Goal: Task Accomplishment & Management: Use online tool/utility

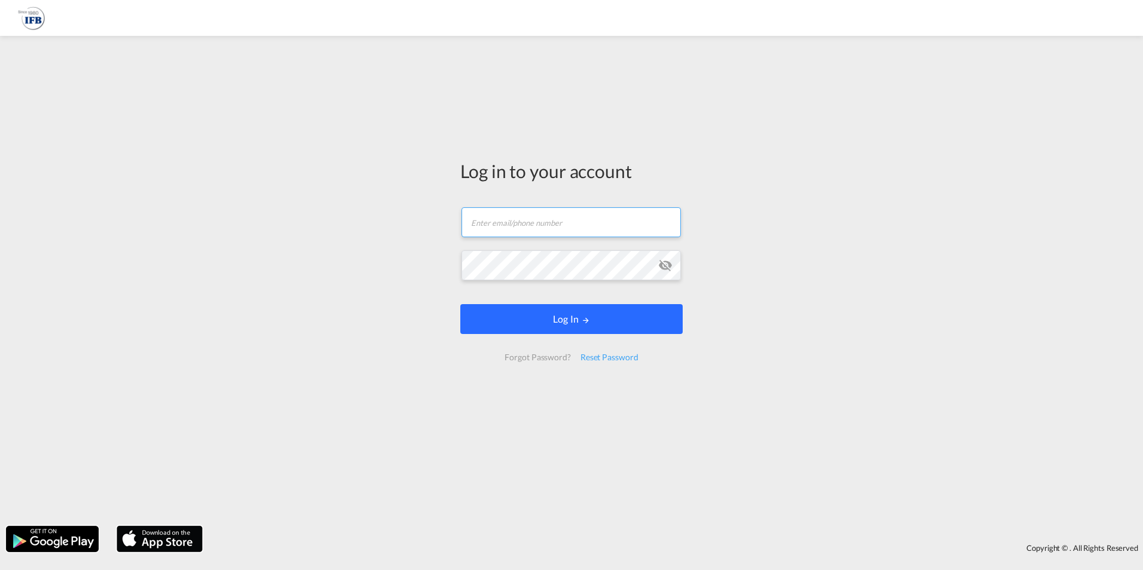
type input "[PERSON_NAME][EMAIL_ADDRESS][PERSON_NAME][DOMAIN_NAME]"
click at [600, 320] on button "Log In" at bounding box center [571, 319] width 222 height 30
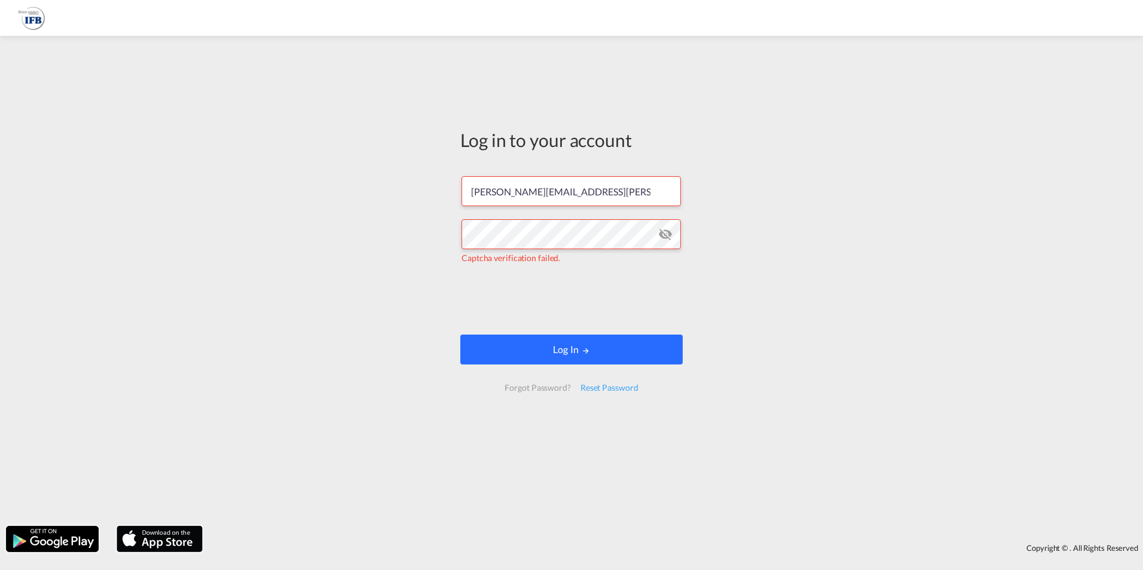
click at [527, 348] on button "Log In" at bounding box center [571, 350] width 222 height 30
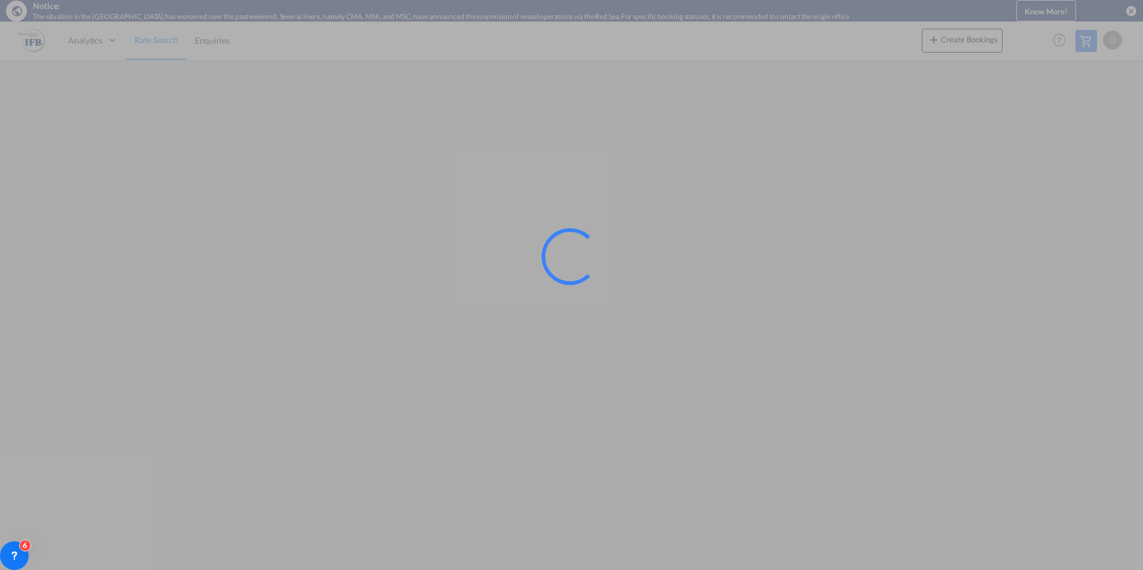
click at [1014, 524] on div at bounding box center [571, 285] width 1143 height 570
